Goal: Information Seeking & Learning: Learn about a topic

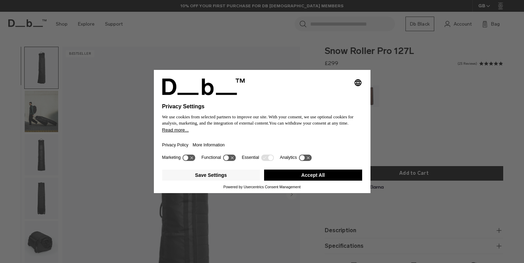
click at [326, 179] on button "Accept All" at bounding box center [313, 175] width 98 height 11
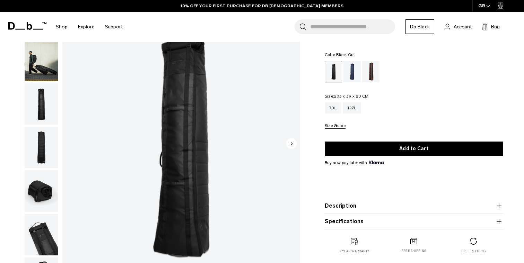
scroll to position [64, 0]
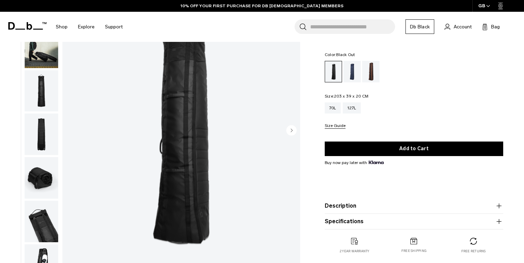
click at [293, 131] on circle "Next slide" at bounding box center [291, 130] width 10 height 10
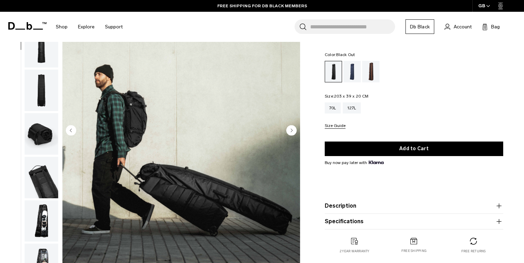
click at [293, 131] on circle "Next slide" at bounding box center [291, 130] width 10 height 10
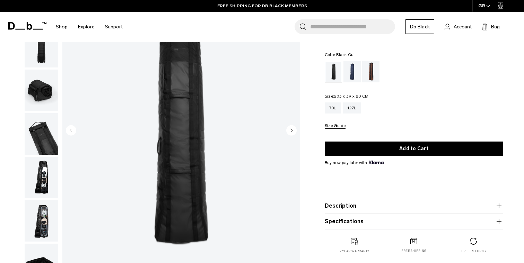
click at [293, 131] on circle "Next slide" at bounding box center [291, 130] width 10 height 10
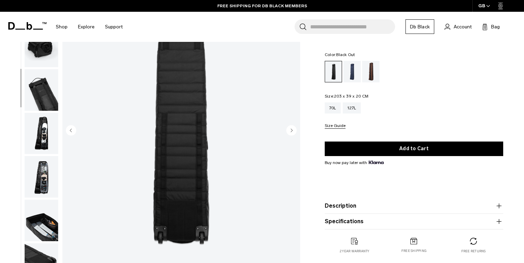
click at [293, 131] on circle "Next slide" at bounding box center [291, 130] width 10 height 10
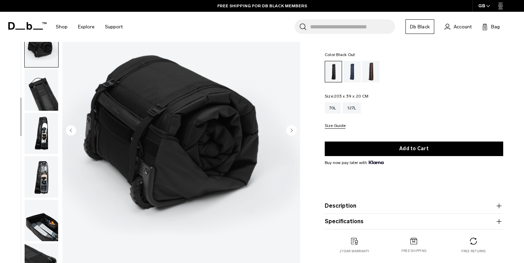
scroll to position [141, 0]
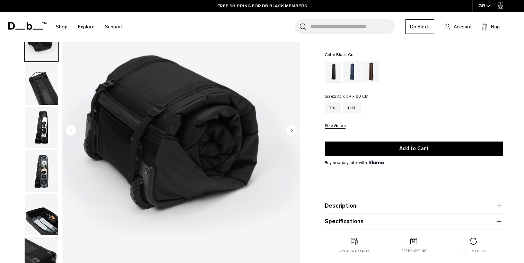
click at [293, 131] on circle "Next slide" at bounding box center [291, 130] width 10 height 10
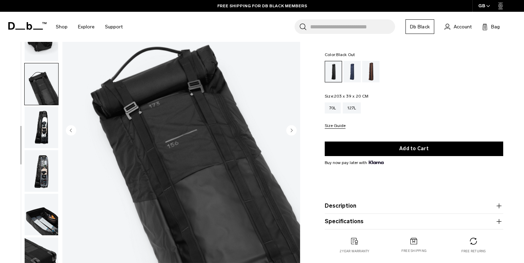
click at [293, 131] on circle "Next slide" at bounding box center [291, 130] width 10 height 10
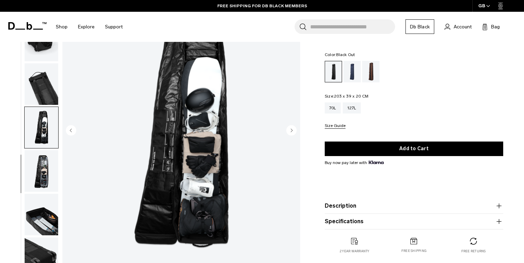
click at [293, 131] on circle "Next slide" at bounding box center [291, 130] width 10 height 10
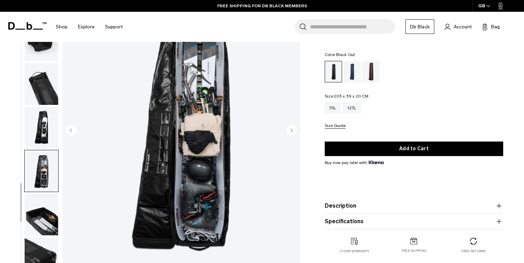
click at [293, 131] on circle "Next slide" at bounding box center [291, 130] width 10 height 10
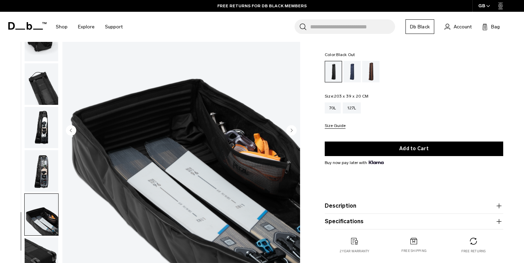
click at [293, 131] on circle "Next slide" at bounding box center [291, 130] width 10 height 10
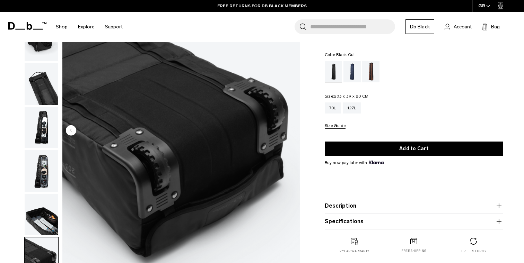
click at [293, 131] on img "10 / 10" at bounding box center [181, 131] width 238 height 297
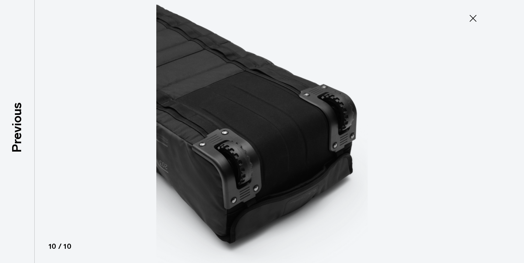
click at [293, 131] on img at bounding box center [262, 131] width 312 height 263
click at [477, 17] on icon at bounding box center [473, 18] width 11 height 11
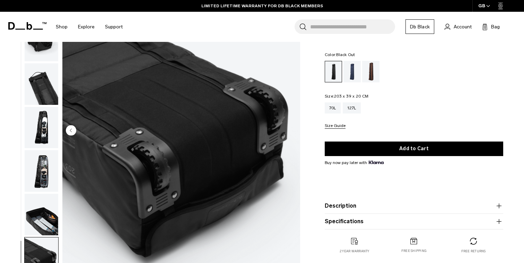
click at [39, 83] on img "button" at bounding box center [42, 84] width 34 height 42
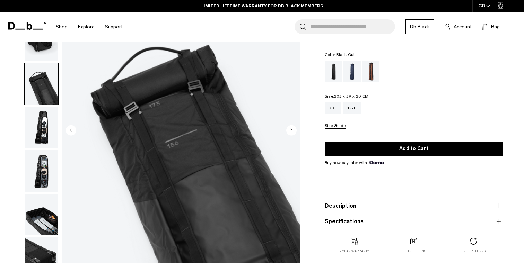
click at [43, 120] on img "button" at bounding box center [42, 128] width 34 height 42
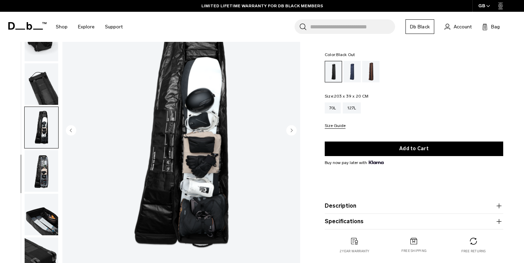
click at [43, 167] on img "button" at bounding box center [42, 171] width 34 height 42
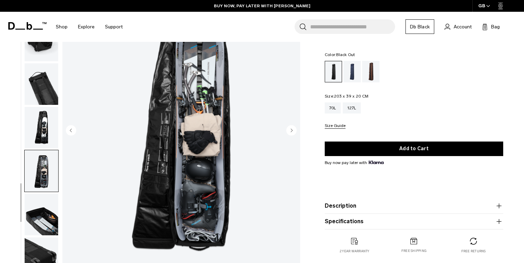
click at [51, 215] on img "button" at bounding box center [42, 215] width 34 height 42
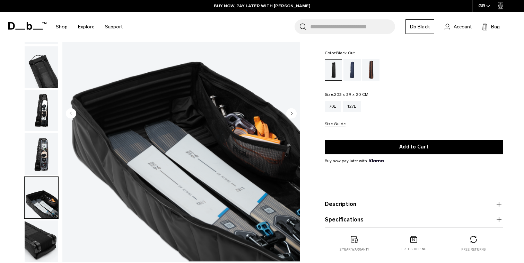
scroll to position [90, 0]
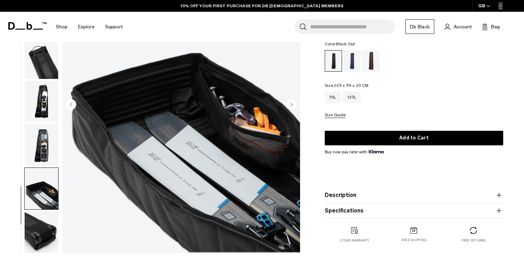
click at [40, 229] on img "button" at bounding box center [42, 233] width 34 height 42
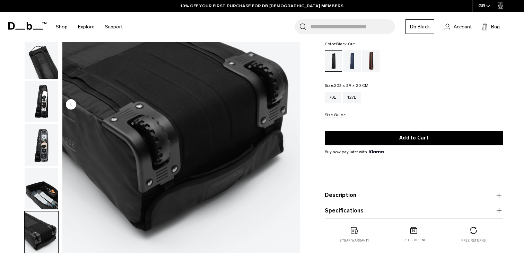
click at [40, 229] on img "button" at bounding box center [42, 233] width 34 height 42
click at [42, 207] on img "button" at bounding box center [42, 189] width 34 height 42
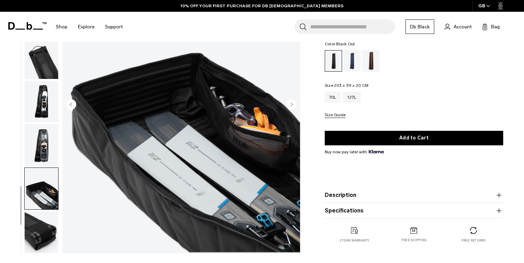
click at [43, 174] on img "button" at bounding box center [42, 189] width 34 height 42
click at [43, 136] on img "button" at bounding box center [42, 145] width 34 height 42
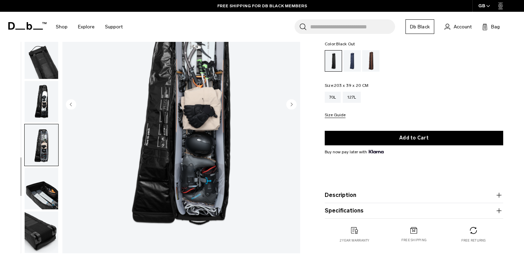
click at [42, 95] on img "button" at bounding box center [42, 102] width 34 height 42
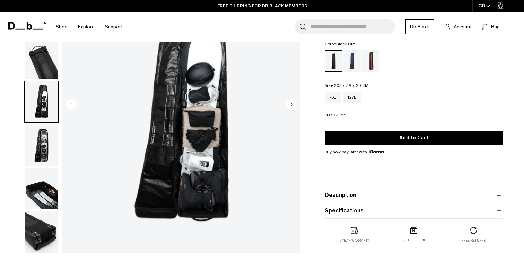
click at [42, 51] on img "button" at bounding box center [42, 58] width 34 height 42
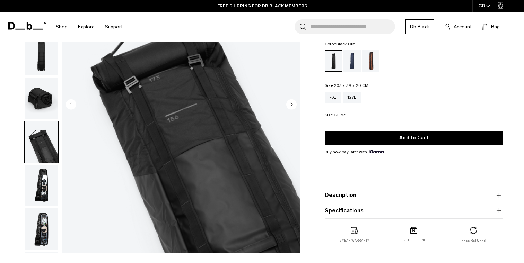
click at [46, 104] on img "button" at bounding box center [42, 99] width 34 height 42
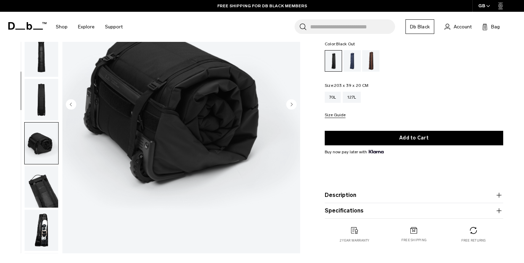
click at [46, 93] on img "button" at bounding box center [42, 100] width 34 height 42
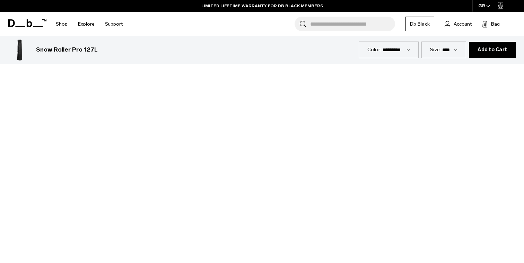
scroll to position [538, 0]
click at [264, 217] on div at bounding box center [262, 214] width 524 height 295
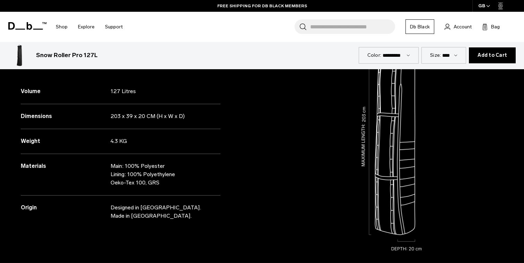
scroll to position [866, 0]
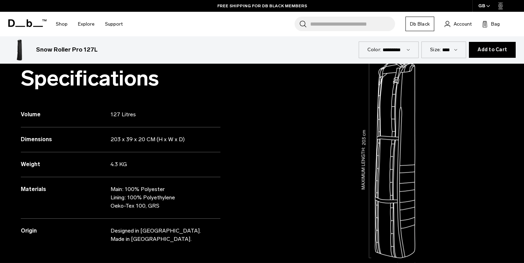
click at [130, 142] on p "203 x 39 x 20 CM (H x W x D)" at bounding box center [161, 140] width 100 height 8
click at [148, 143] on p "203 x 39 x 20 CM (H x W x D)" at bounding box center [161, 140] width 100 height 8
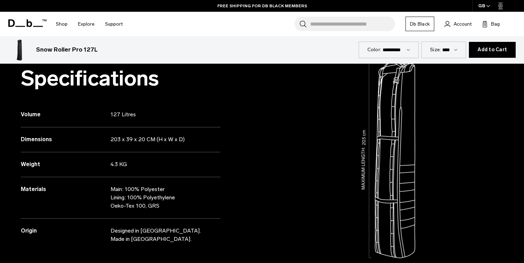
click at [148, 143] on p "203 x 39 x 20 CM (H x W x D)" at bounding box center [161, 140] width 100 height 8
click at [163, 137] on p "203 x 39 x 20 CM (H x W x D)" at bounding box center [161, 140] width 100 height 8
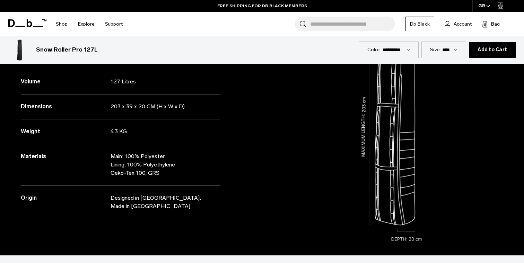
scroll to position [900, 0]
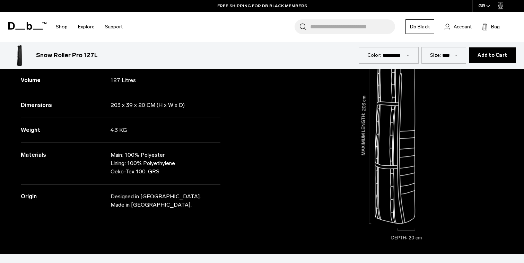
click at [169, 198] on p "Designed in [GEOGRAPHIC_DATA]. Made in [GEOGRAPHIC_DATA]." at bounding box center [161, 201] width 100 height 17
click at [178, 203] on p "Designed in [GEOGRAPHIC_DATA]. Made in [GEOGRAPHIC_DATA]." at bounding box center [161, 201] width 100 height 17
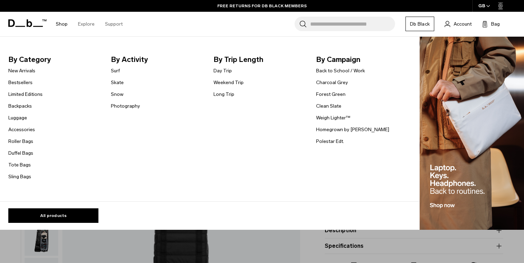
scroll to position [0, 0]
click at [62, 27] on link "Shop" at bounding box center [62, 24] width 12 height 25
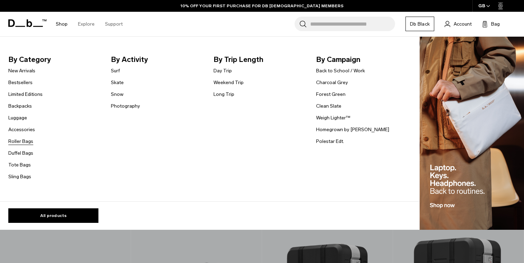
click at [19, 141] on link "Roller Bags" at bounding box center [20, 141] width 25 height 7
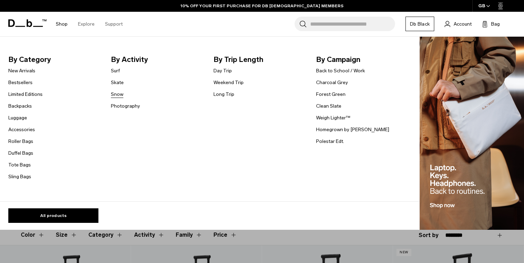
click at [118, 92] on link "Snow" at bounding box center [117, 94] width 12 height 7
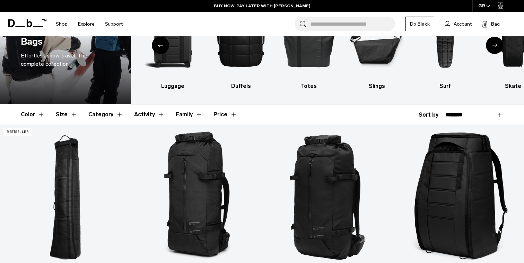
scroll to position [104, 0]
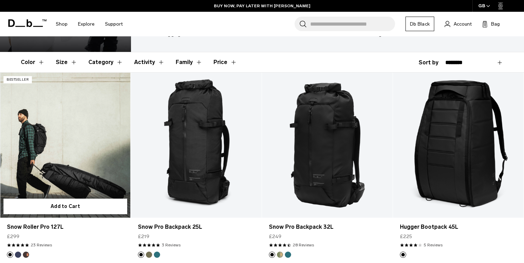
click at [72, 150] on link "Snow Roller Pro 127L" at bounding box center [65, 145] width 131 height 145
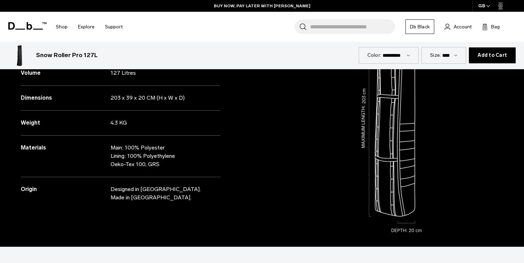
scroll to position [737, 0]
